Goal: Task Accomplishment & Management: Manage account settings

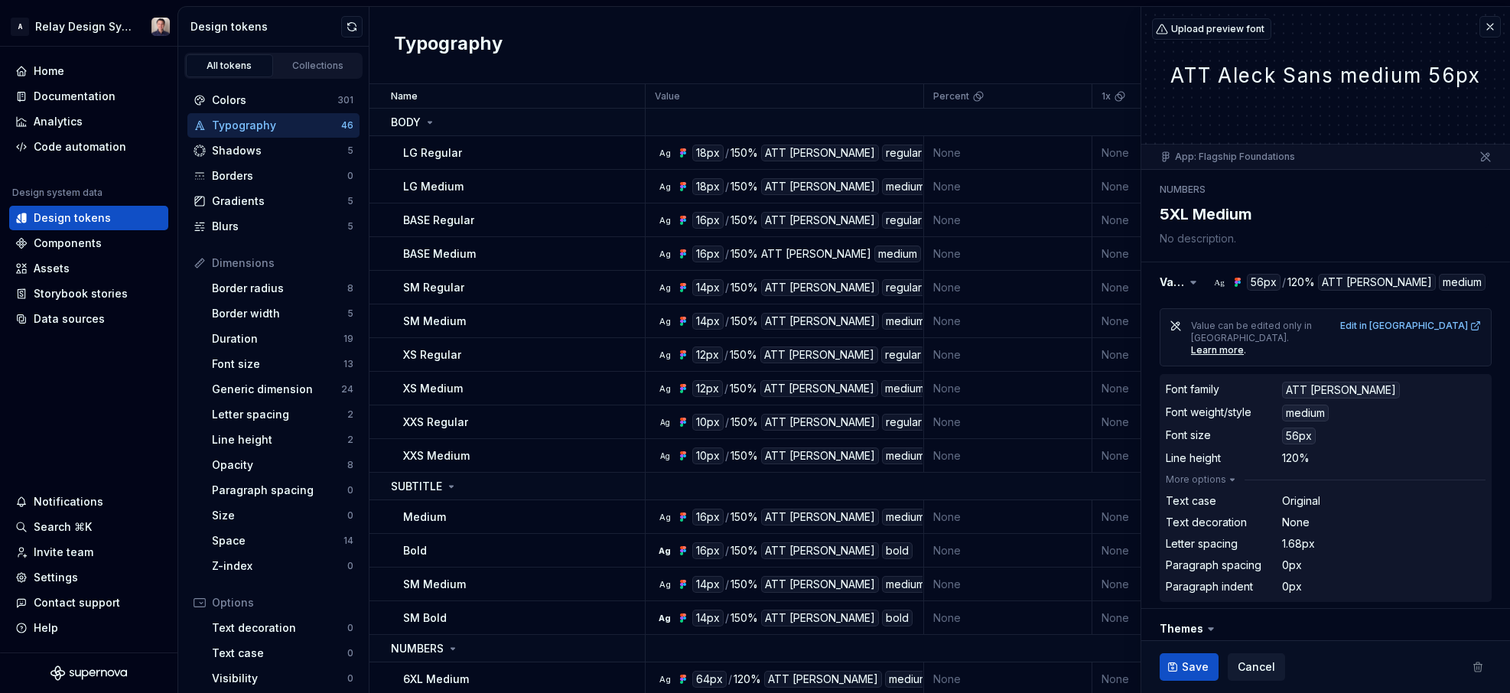
type textarea "*"
click at [269, 98] on div "Colors" at bounding box center [274, 100] width 125 height 15
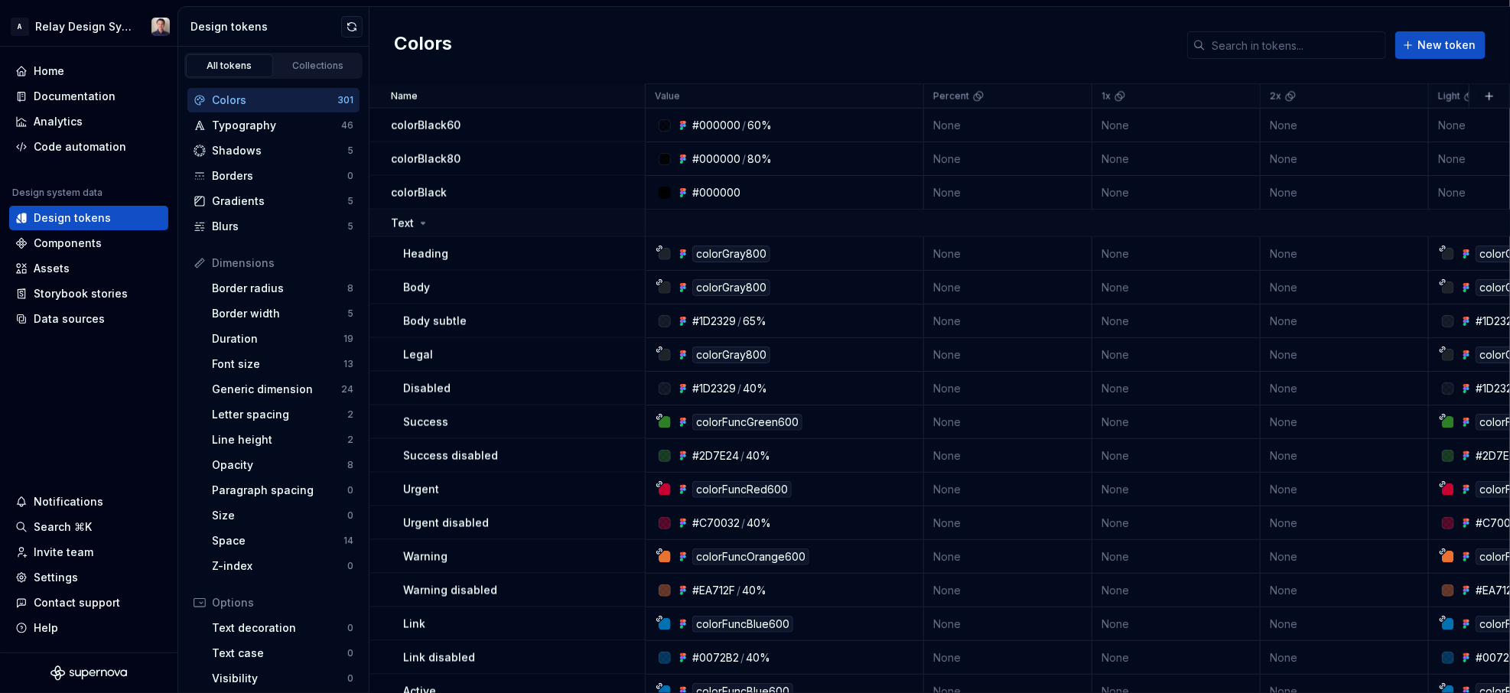
scroll to position [1080, 0]
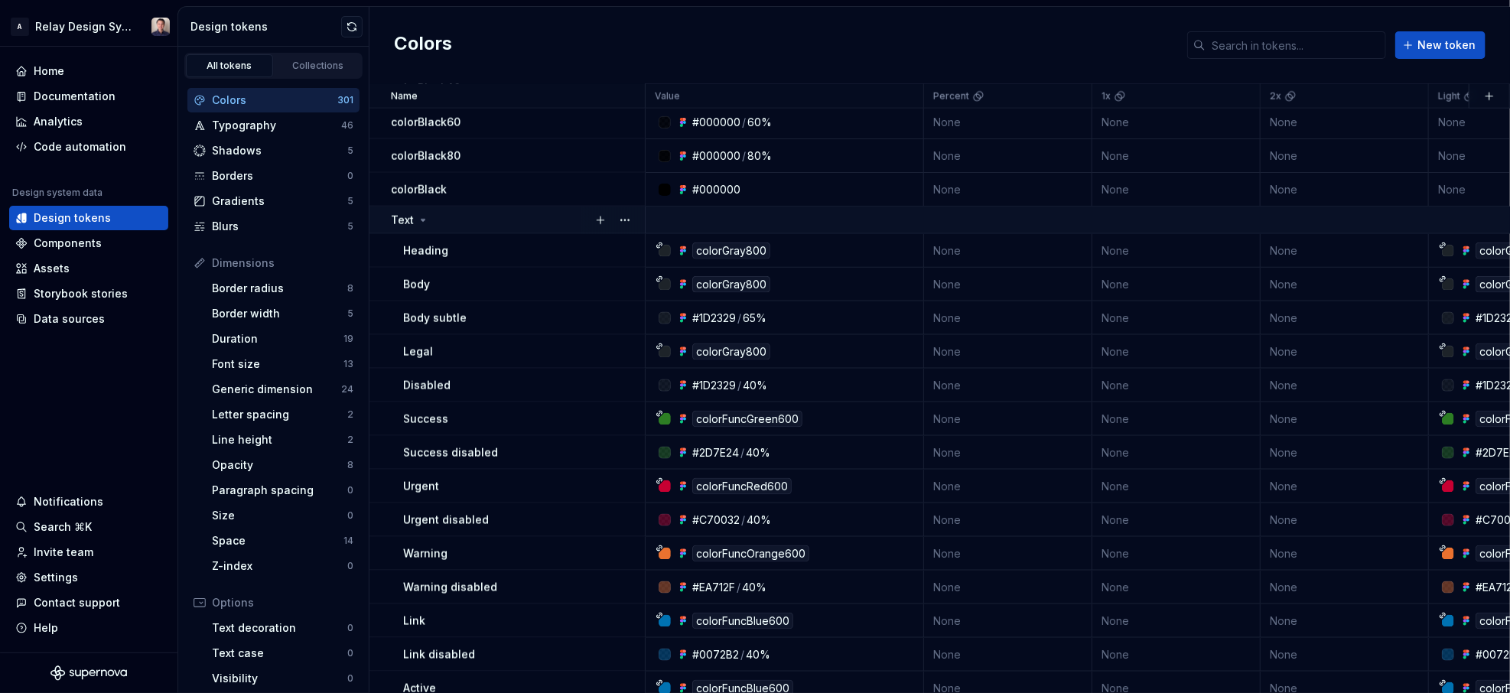
click at [422, 220] on icon at bounding box center [424, 221] width 4 height 2
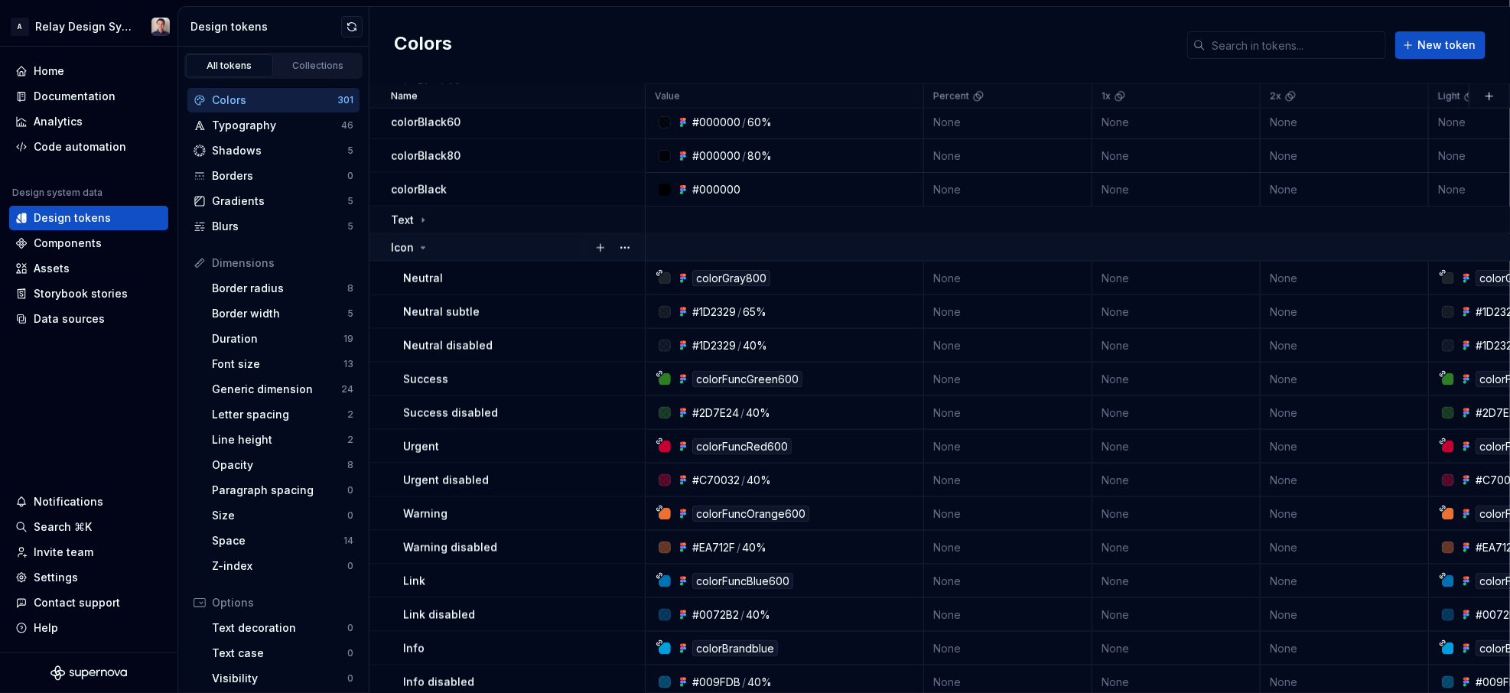
click at [422, 244] on icon at bounding box center [423, 248] width 12 height 12
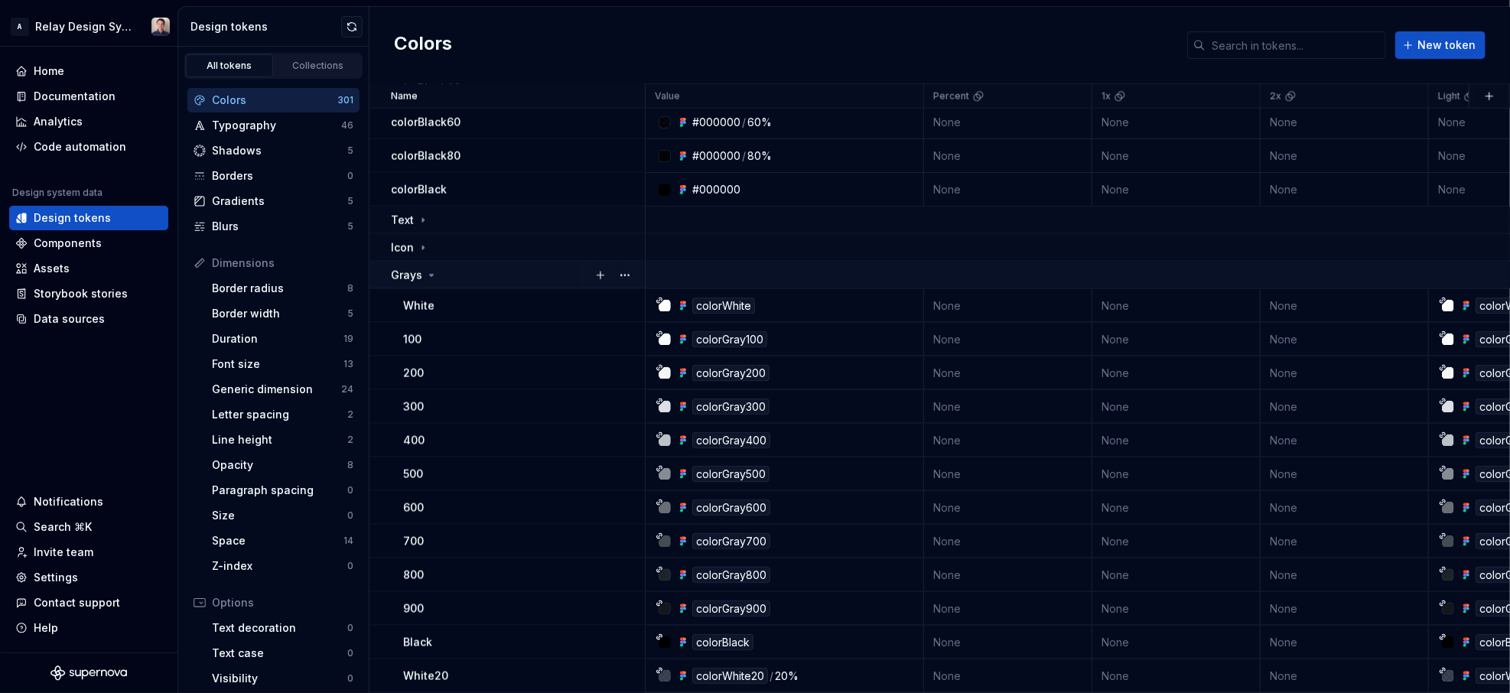
click at [430, 270] on icon at bounding box center [431, 275] width 12 height 12
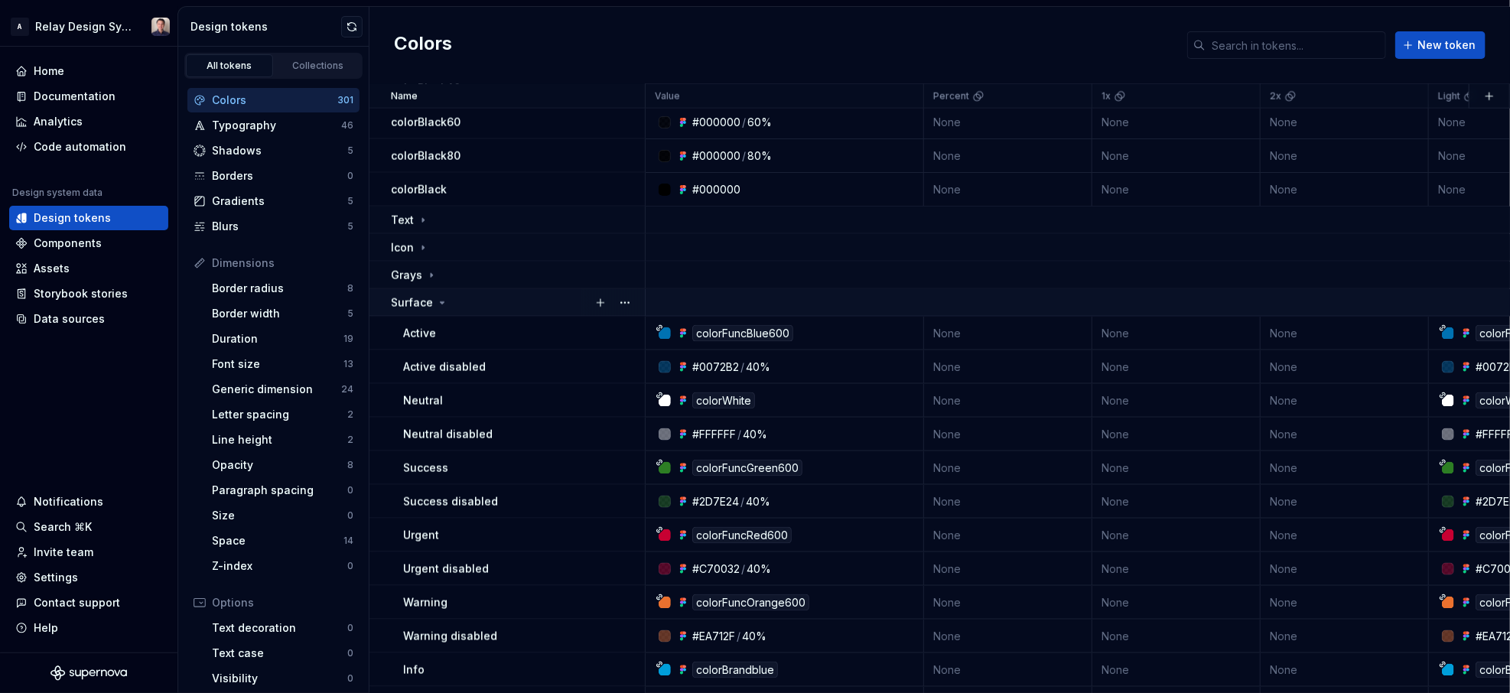
click at [439, 301] on icon at bounding box center [442, 303] width 12 height 12
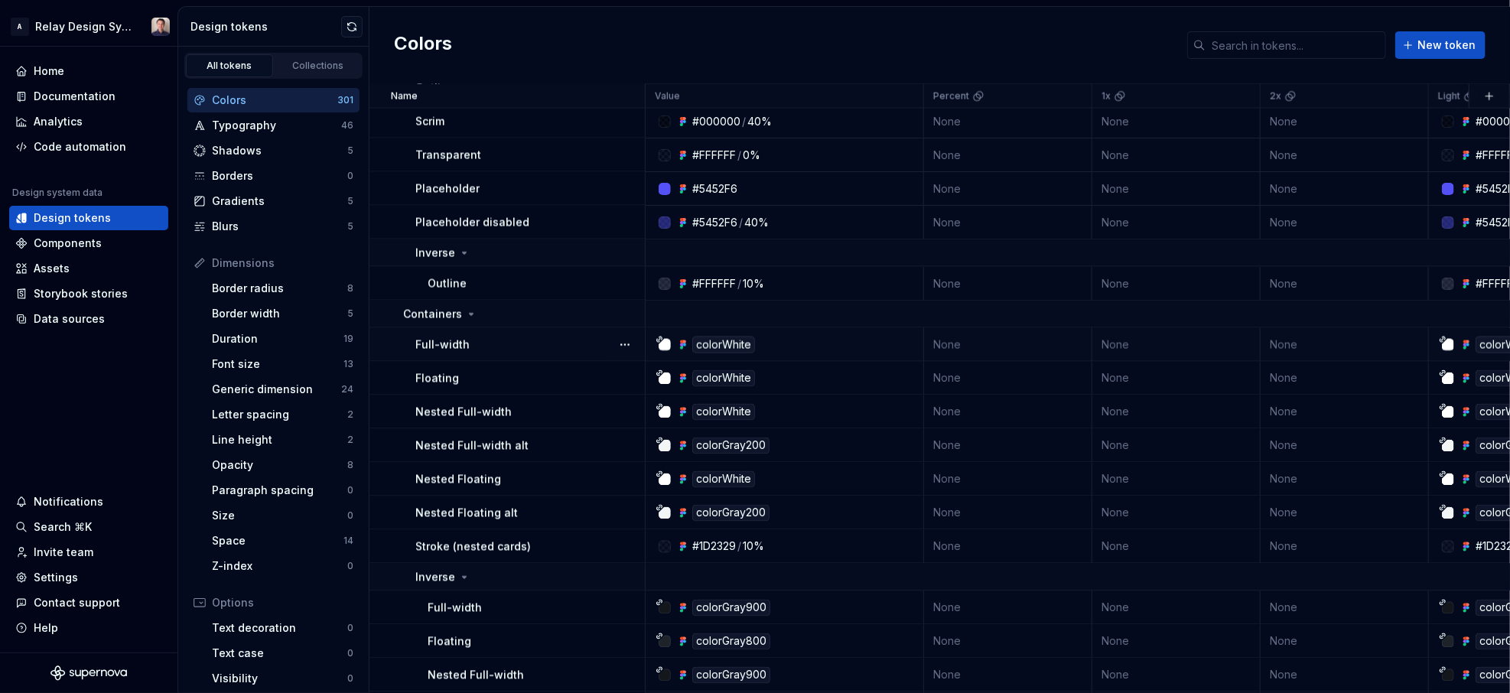
scroll to position [1463, 0]
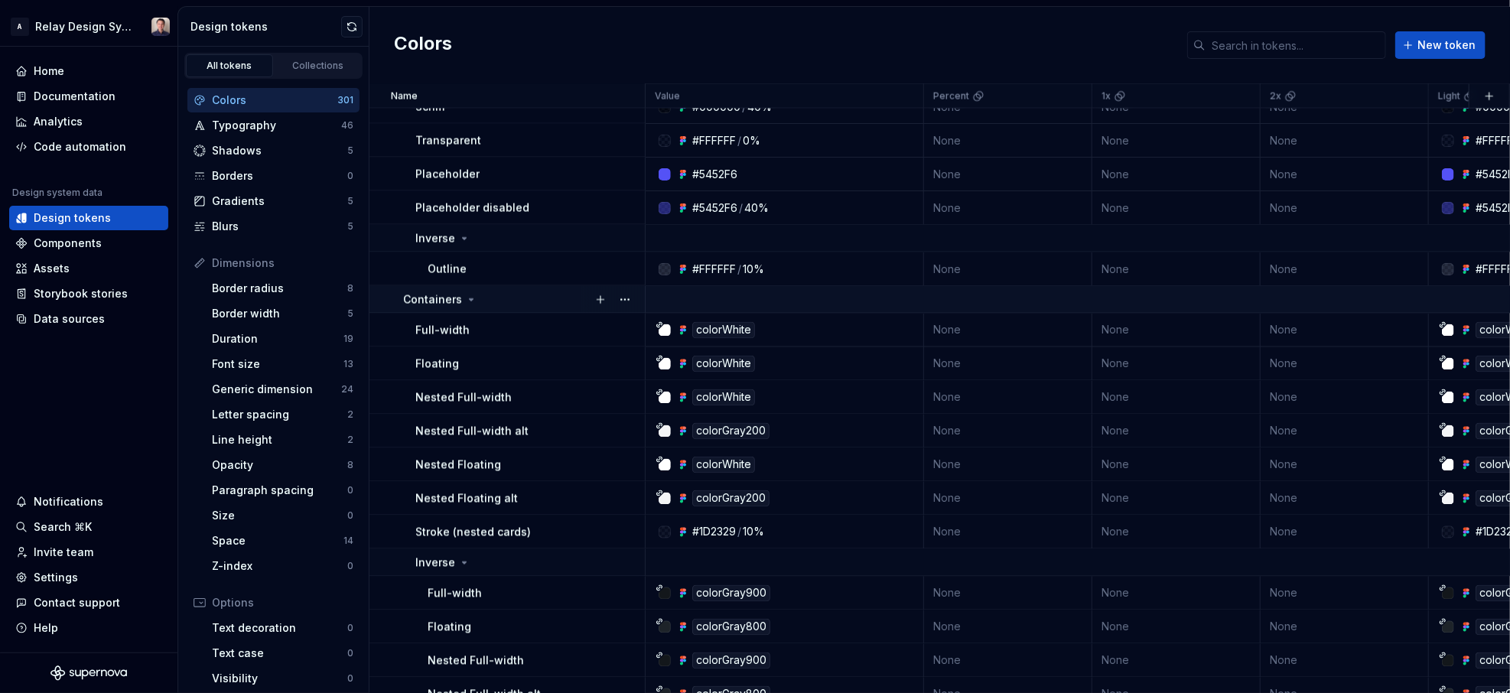
click at [471, 298] on icon at bounding box center [471, 300] width 12 height 12
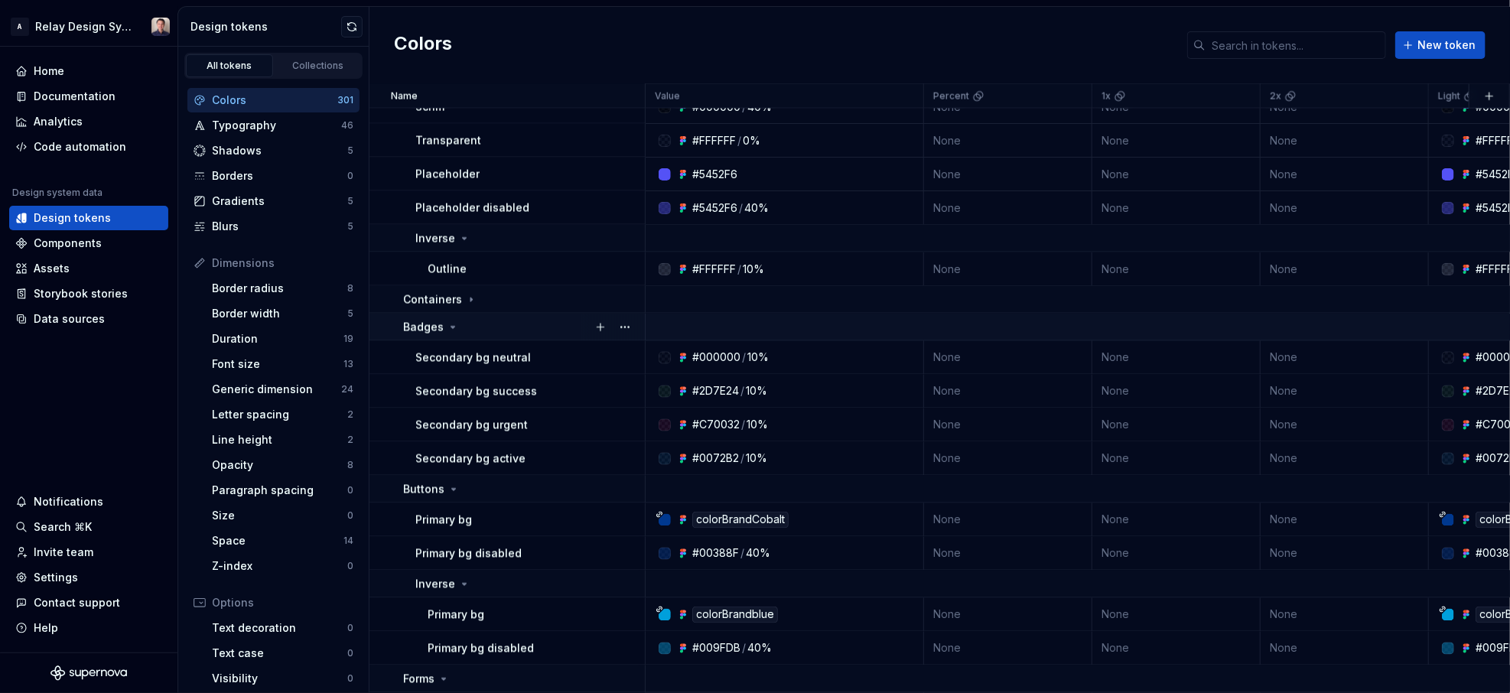
click at [451, 327] on icon at bounding box center [453, 328] width 4 height 2
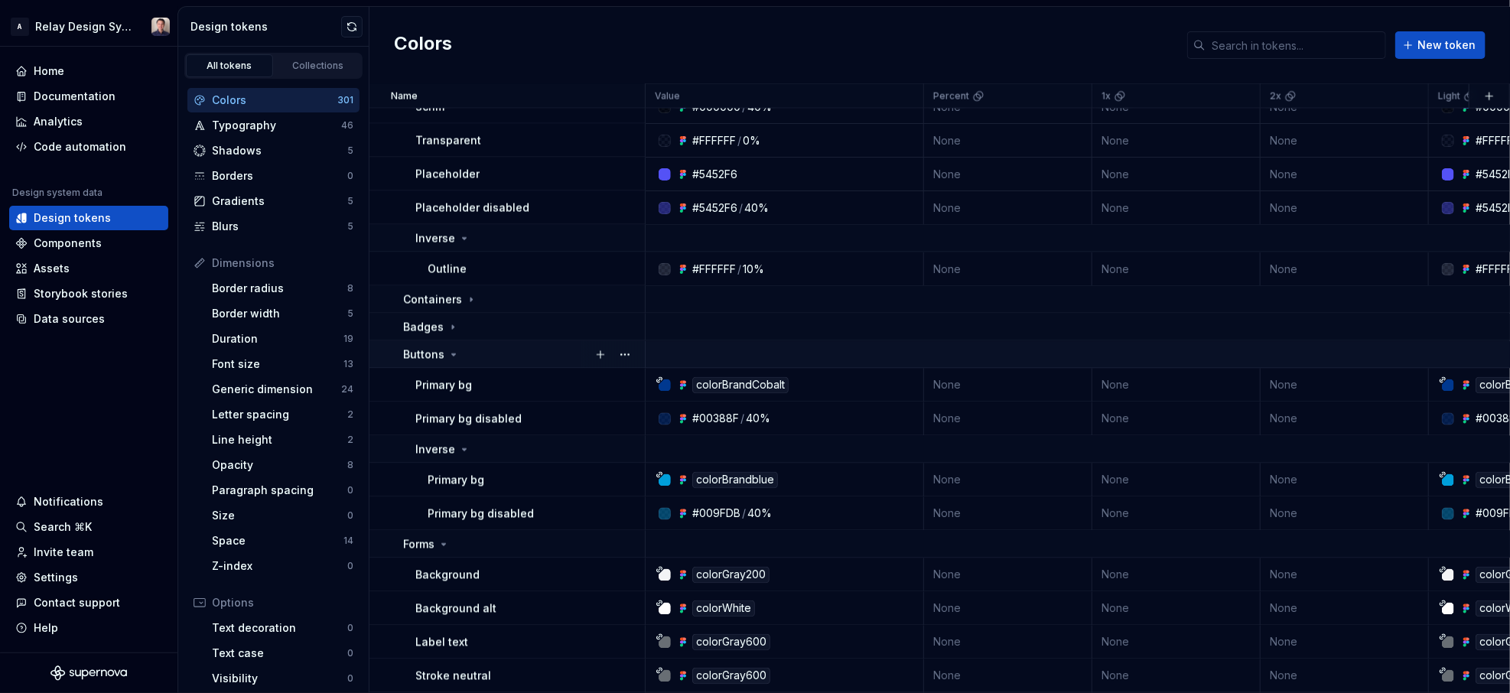
click at [452, 353] on icon at bounding box center [454, 355] width 12 height 12
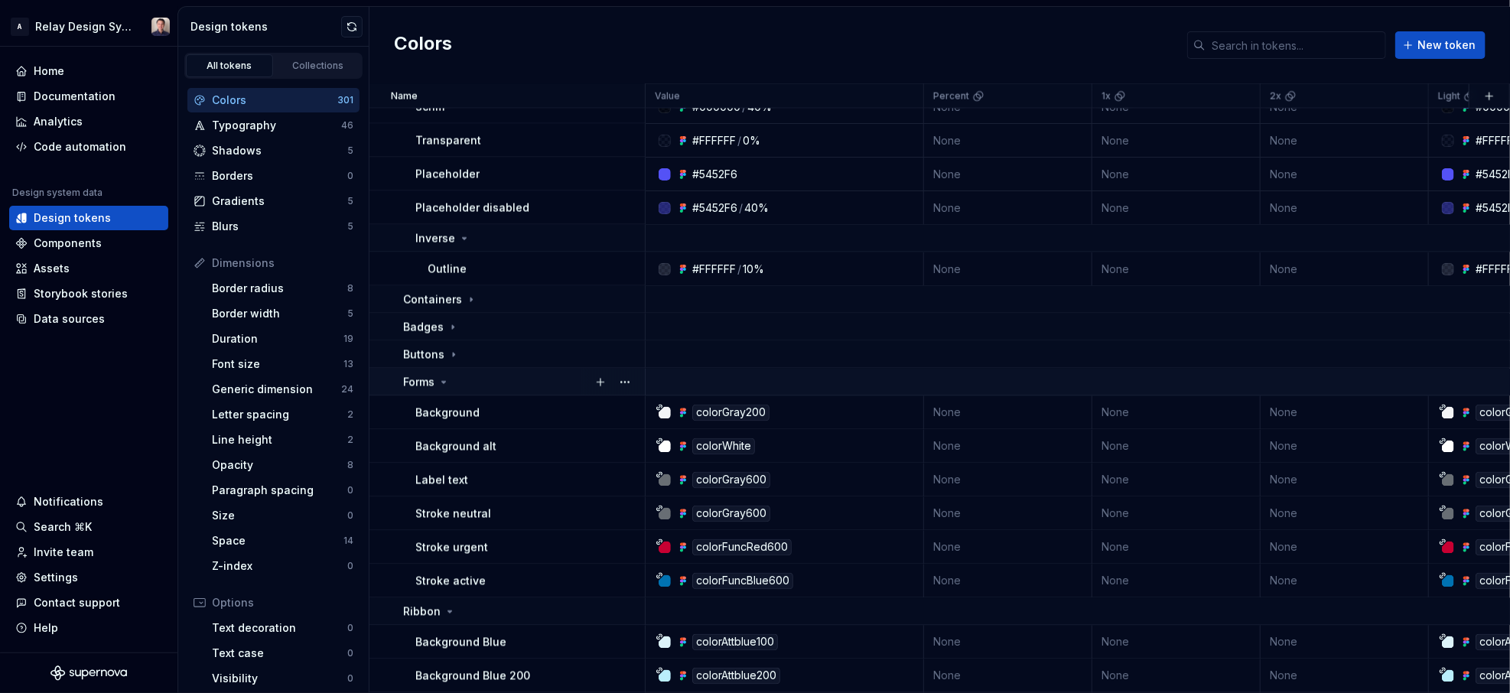
click at [444, 382] on icon at bounding box center [444, 383] width 4 height 2
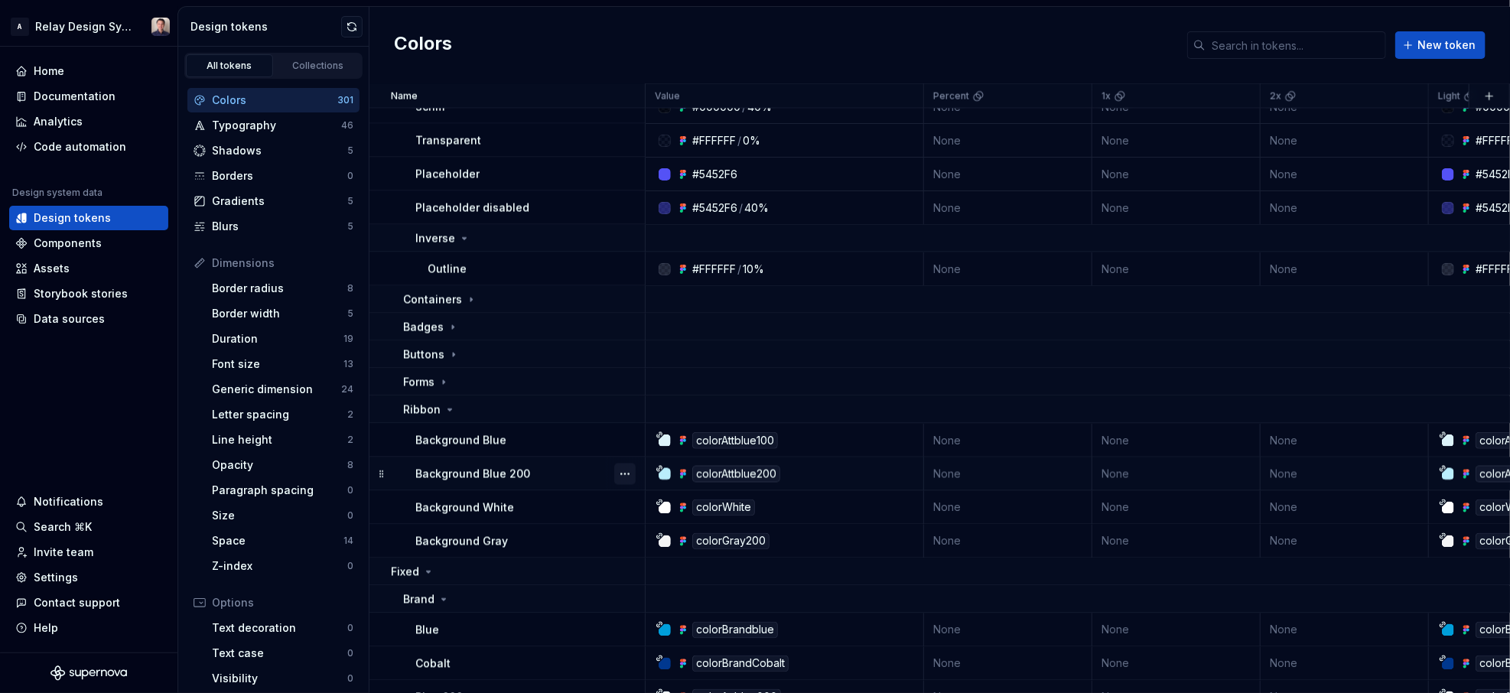
click at [620, 476] on button "button" at bounding box center [624, 474] width 21 height 21
click at [645, 552] on div "Delete token" at bounding box center [692, 559] width 99 height 15
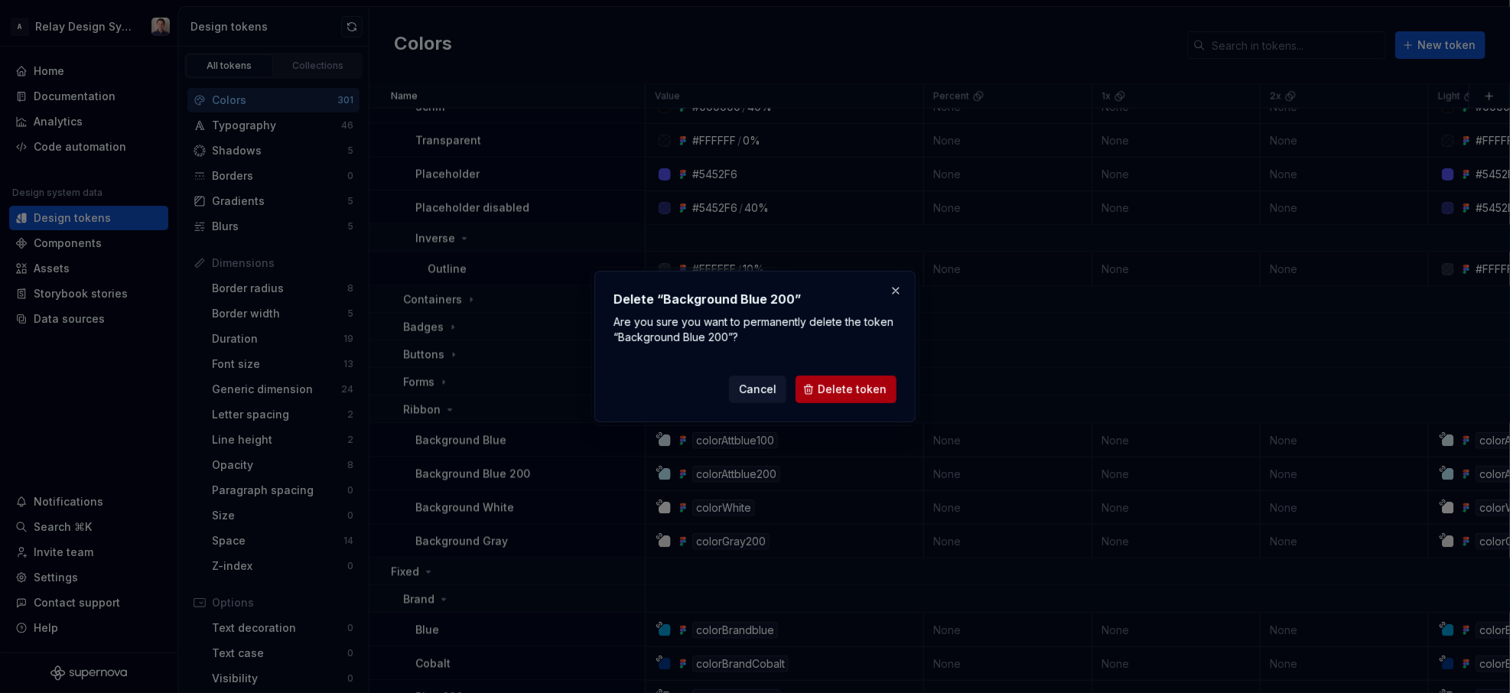
click at [823, 398] on button "Delete token" at bounding box center [846, 390] width 101 height 28
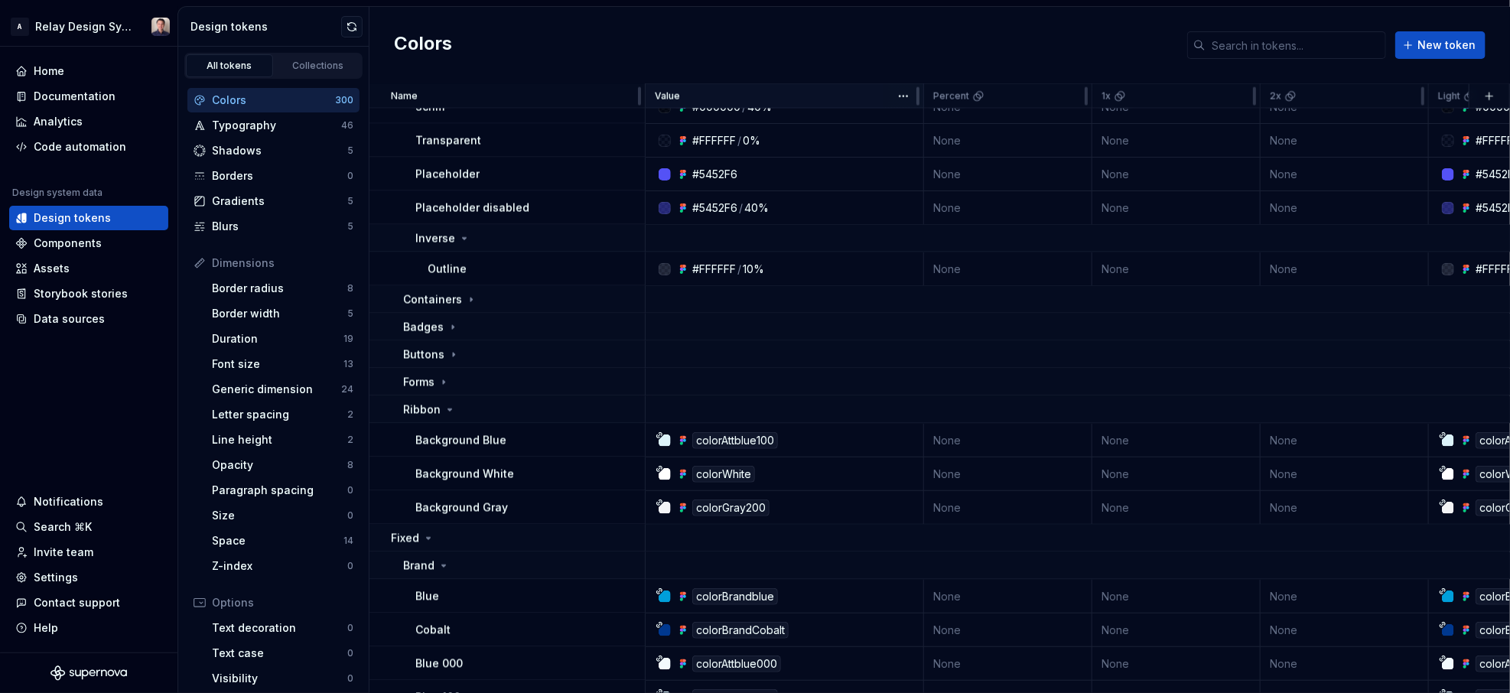
scroll to position [1463, 1]
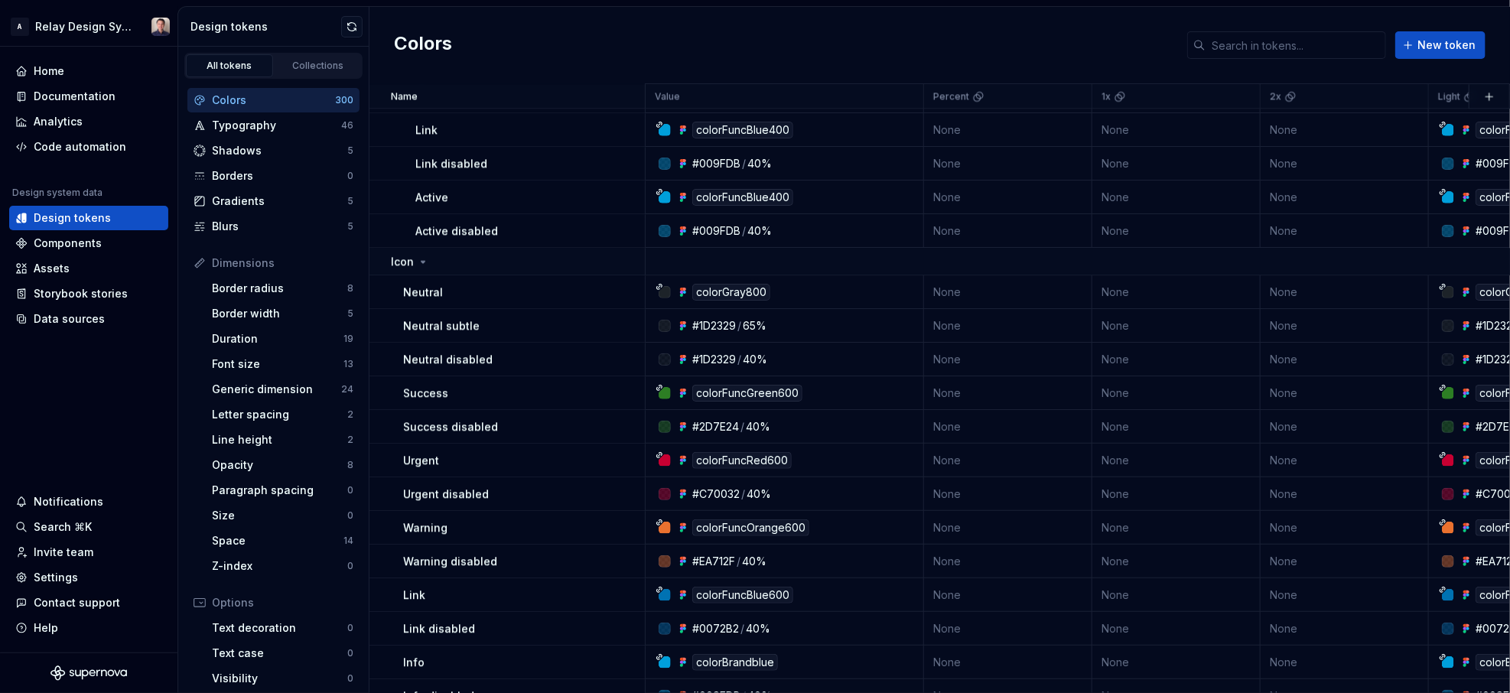
scroll to position [2108, 0]
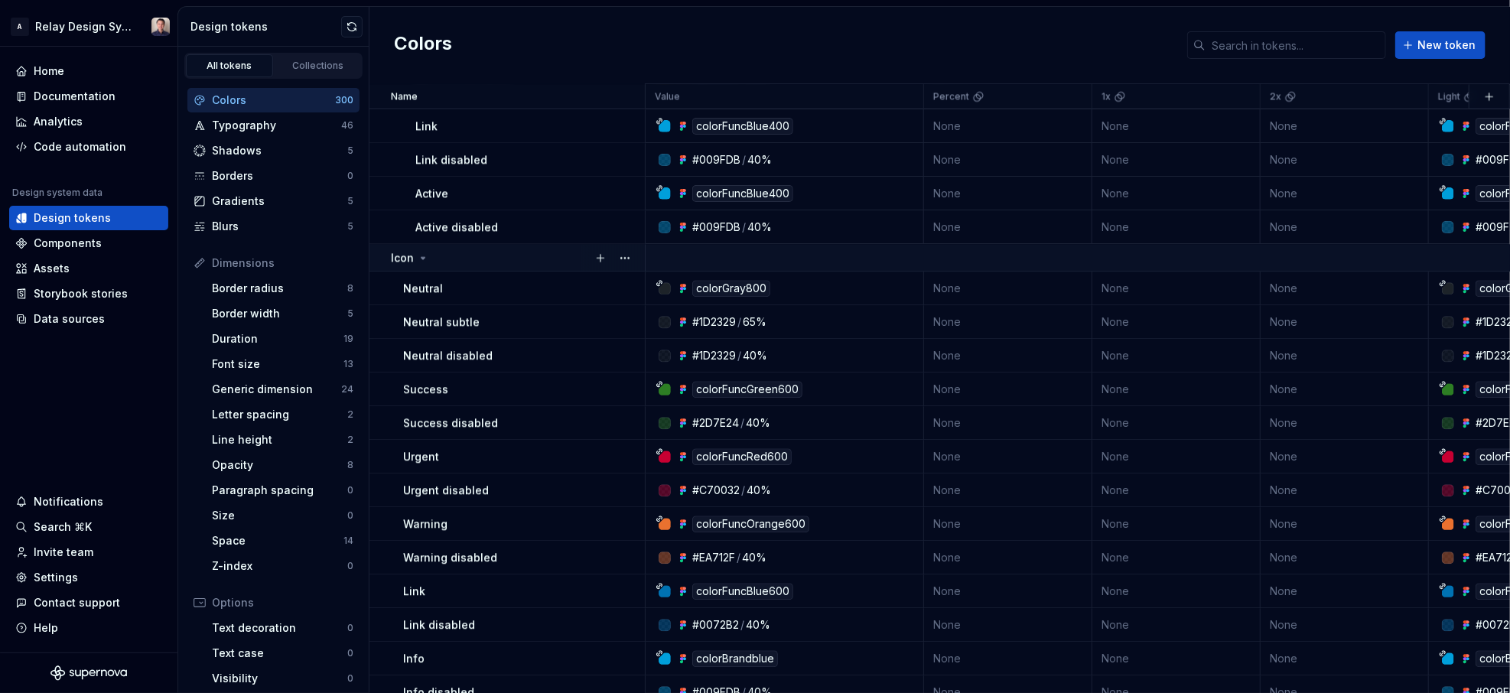
click at [422, 257] on icon at bounding box center [424, 258] width 4 height 2
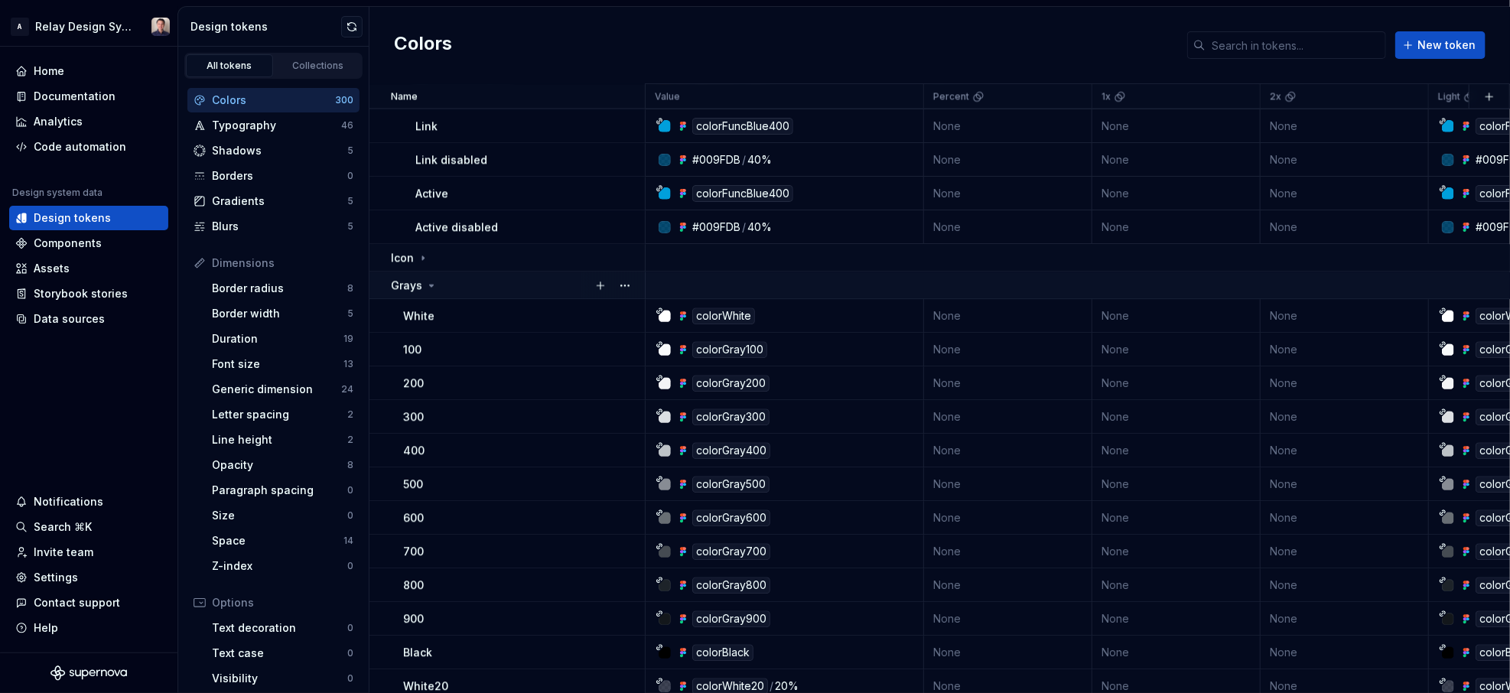
click at [426, 282] on icon at bounding box center [431, 285] width 12 height 12
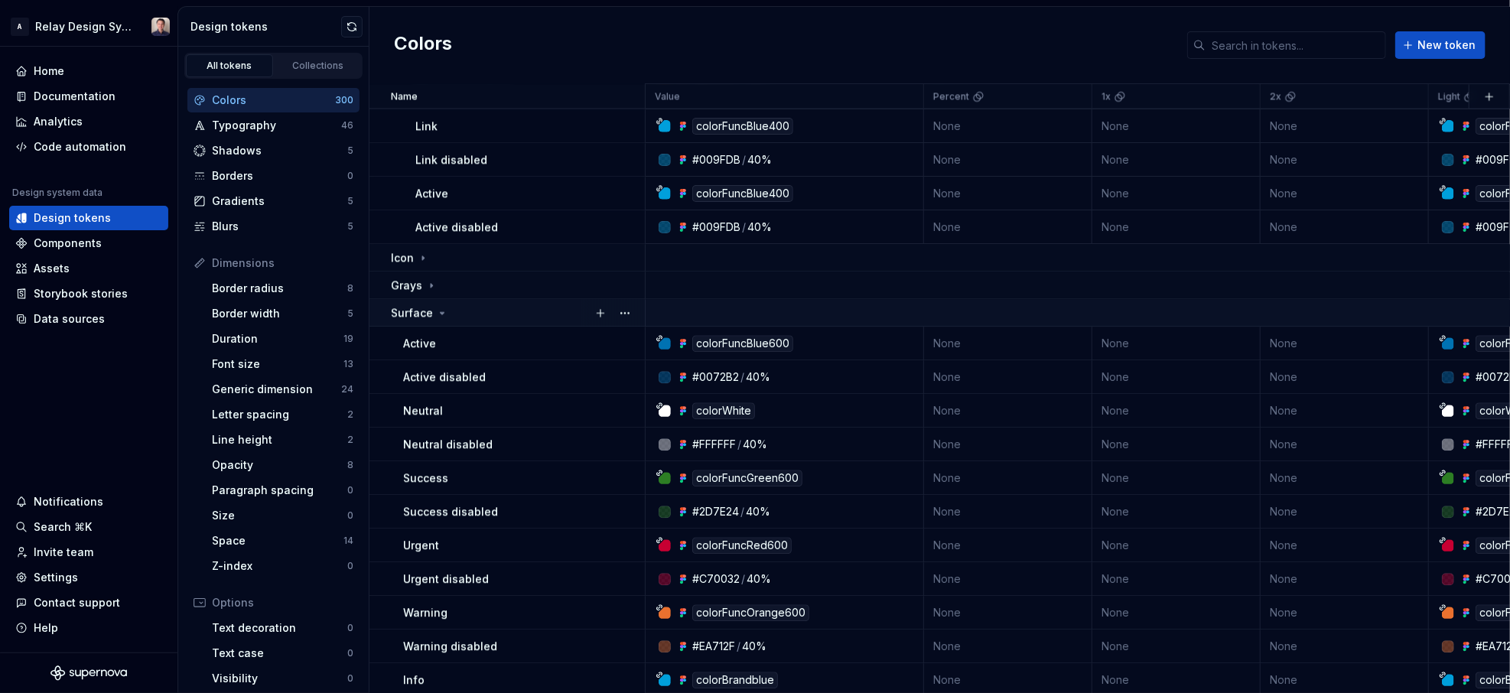
click at [438, 308] on icon at bounding box center [442, 313] width 12 height 12
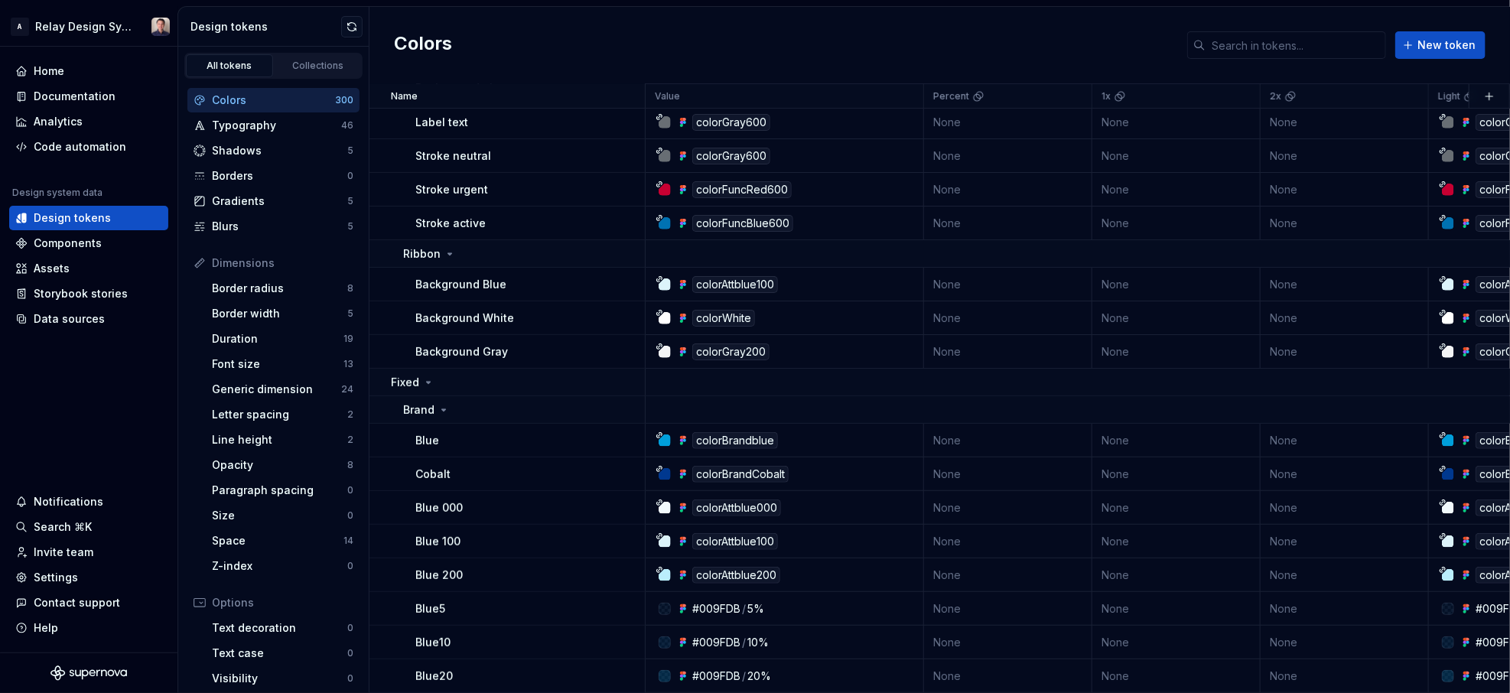
scroll to position [3662, 0]
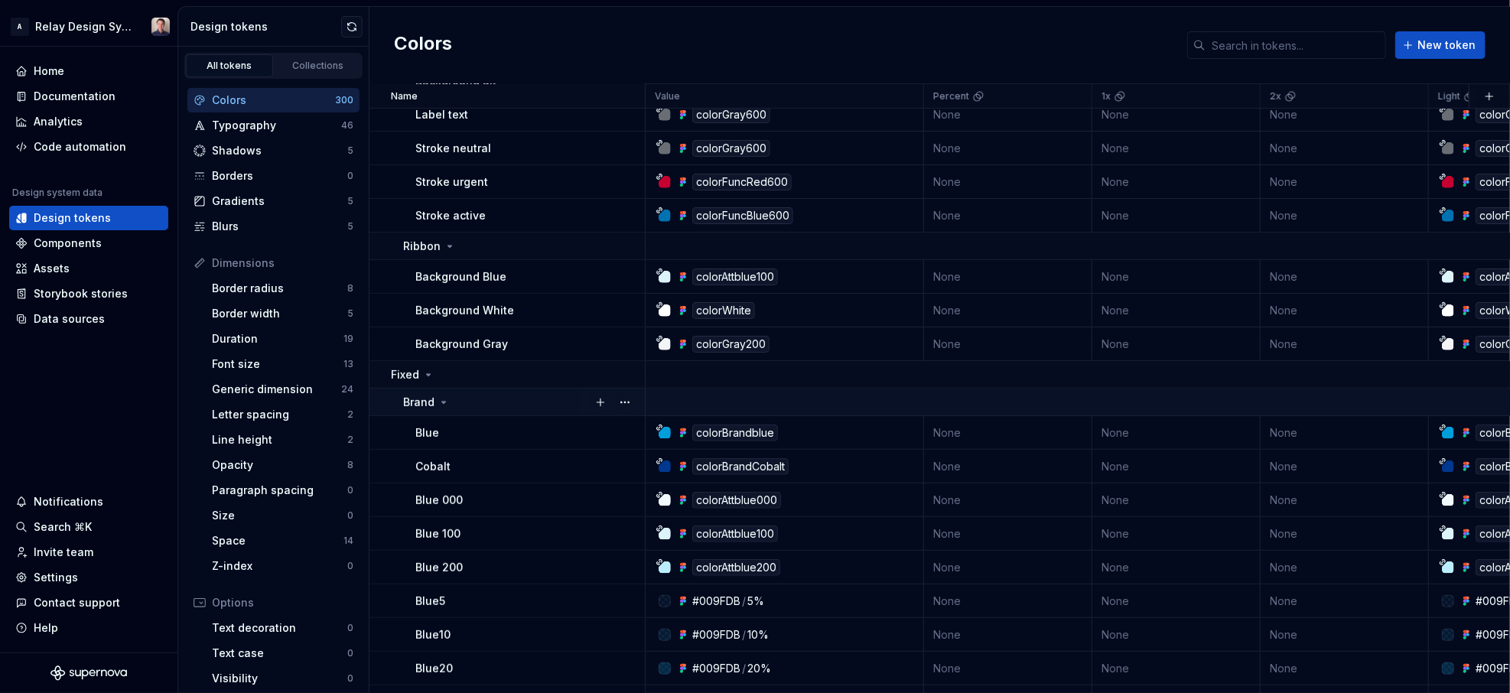
click at [444, 402] on icon at bounding box center [444, 403] width 4 height 2
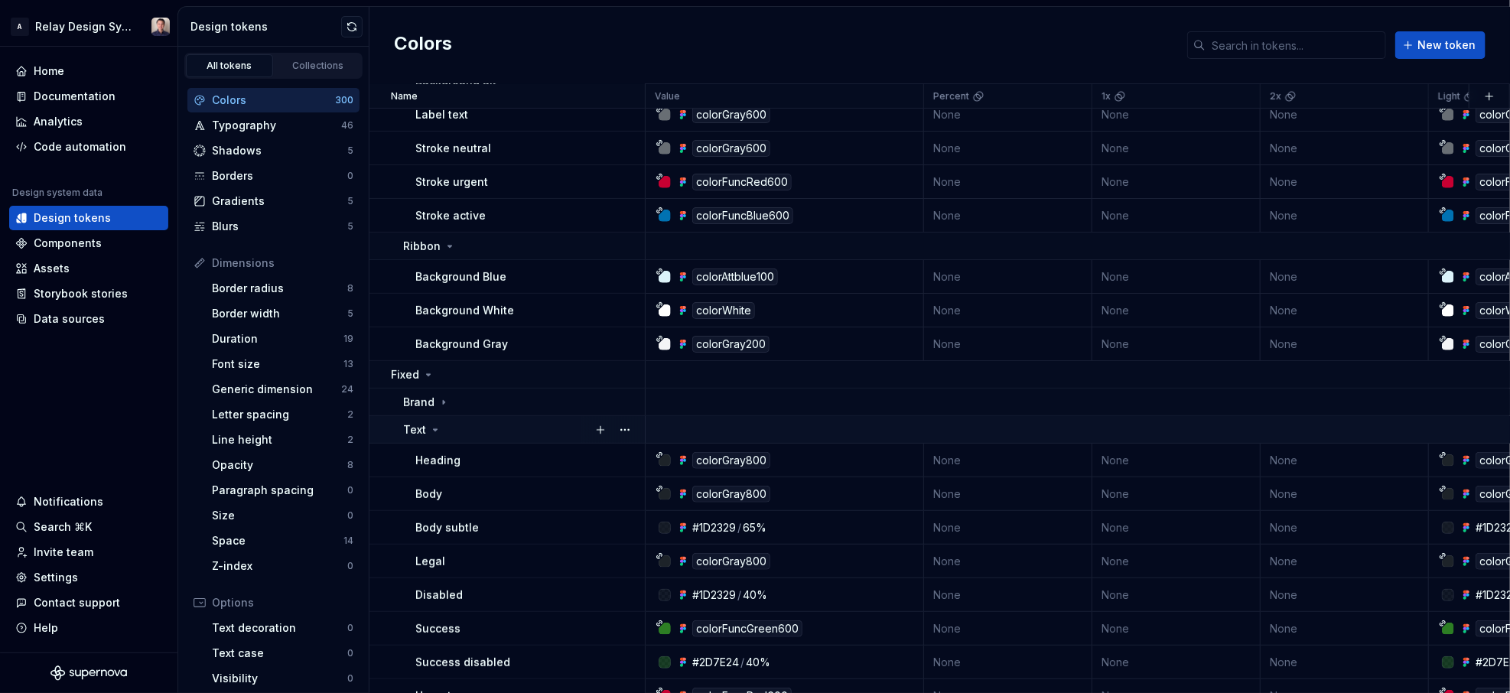
click at [436, 428] on icon at bounding box center [435, 430] width 12 height 12
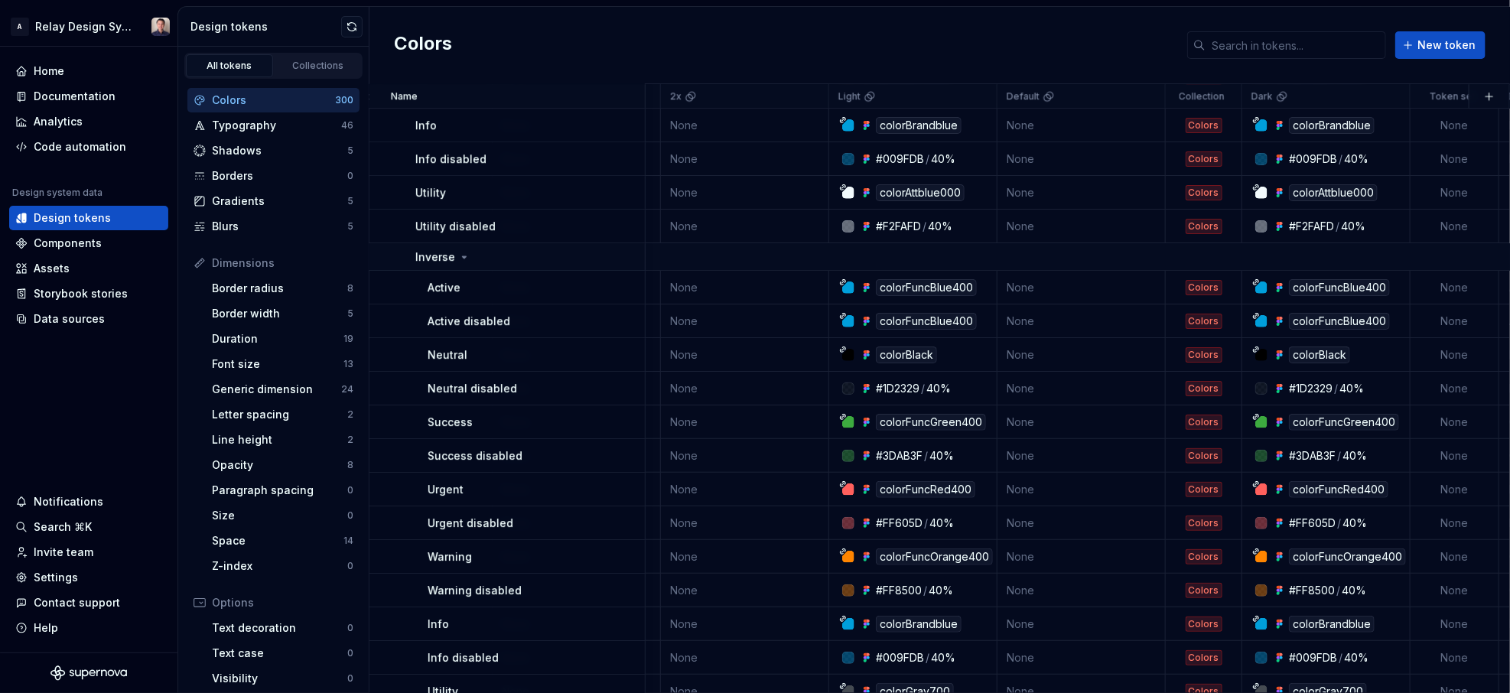
scroll to position [6141, 600]
